Goal: Find specific page/section: Find specific page/section

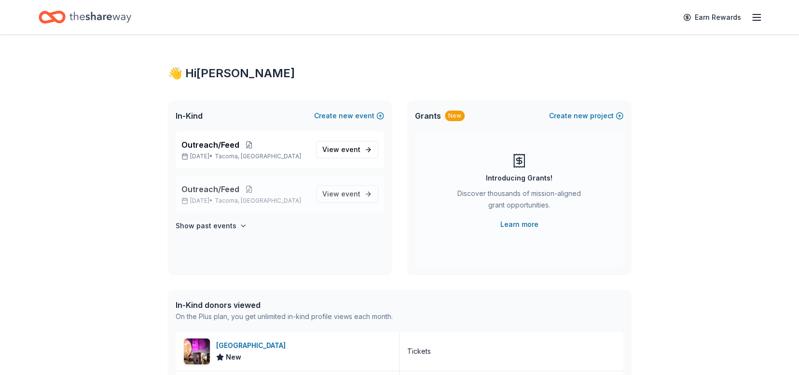
click at [218, 192] on span "Outreach/Feed" at bounding box center [210, 189] width 58 height 12
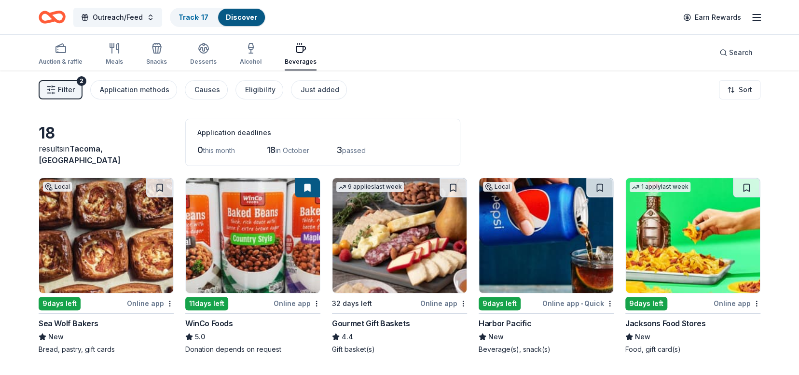
click at [64, 86] on span "Filter" at bounding box center [66, 90] width 17 height 12
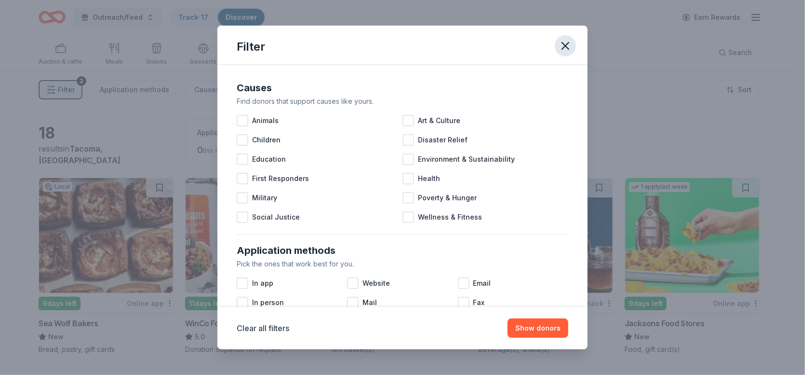
click at [566, 46] on icon "button" at bounding box center [565, 45] width 7 height 7
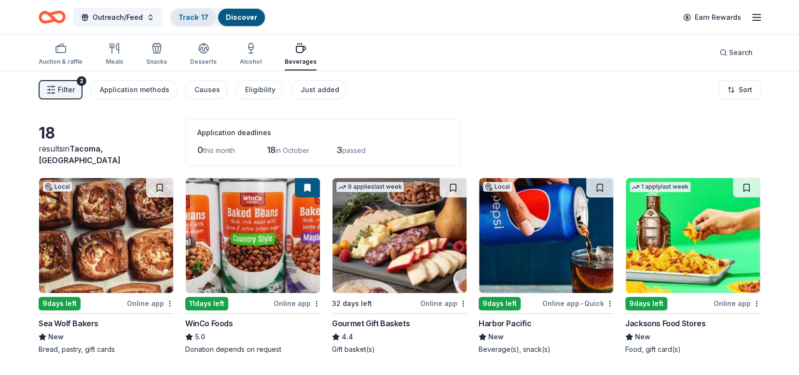
click at [188, 14] on link "Track · 17" at bounding box center [193, 17] width 30 height 8
